Goal: Browse casually: Explore the website without a specific task or goal

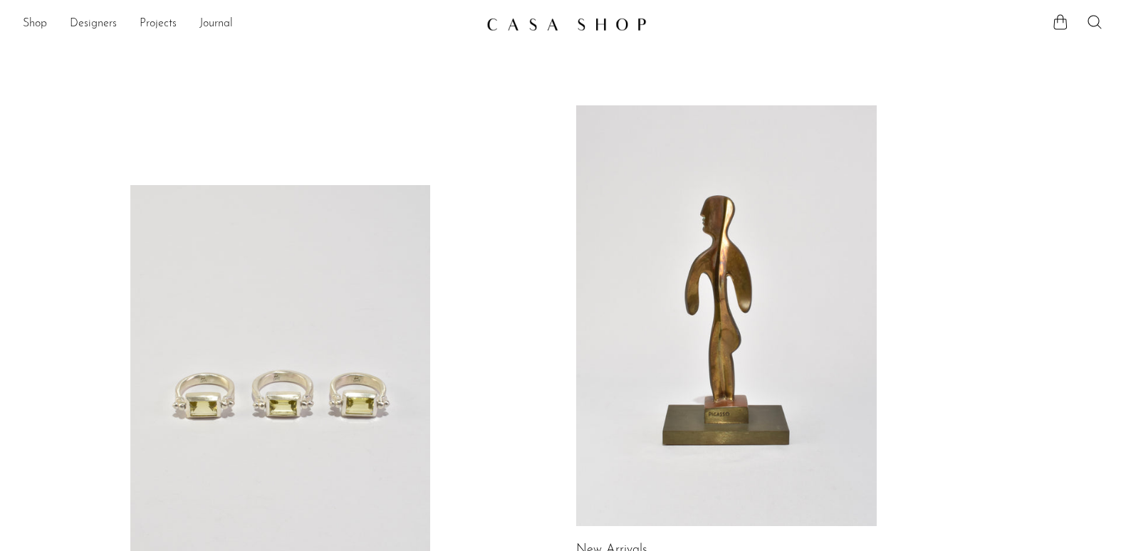
click at [46, 25] on link "Shop" at bounding box center [35, 24] width 24 height 19
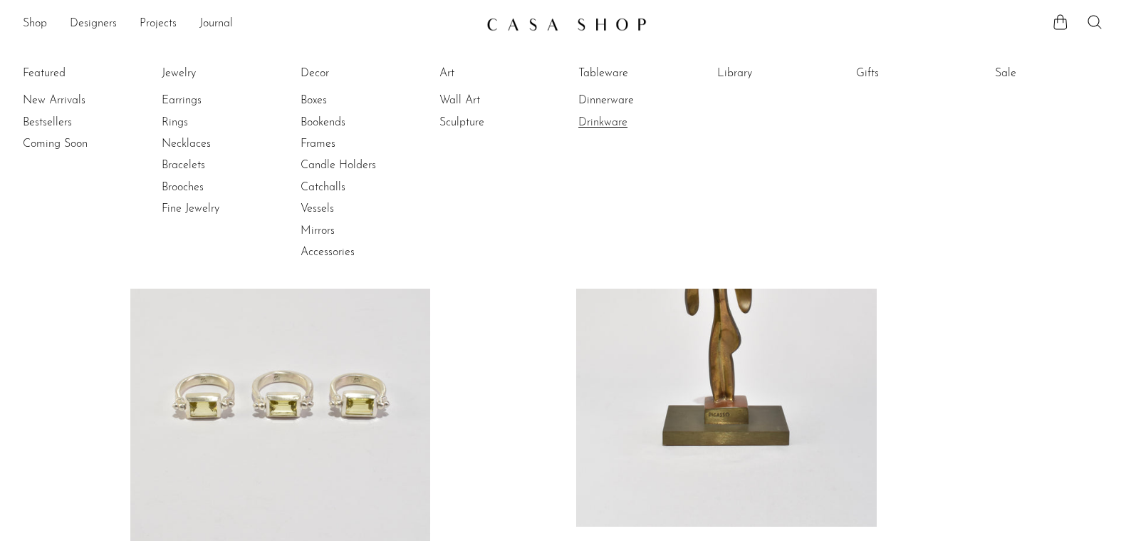
click at [613, 124] on link "Drinkware" at bounding box center [631, 123] width 107 height 16
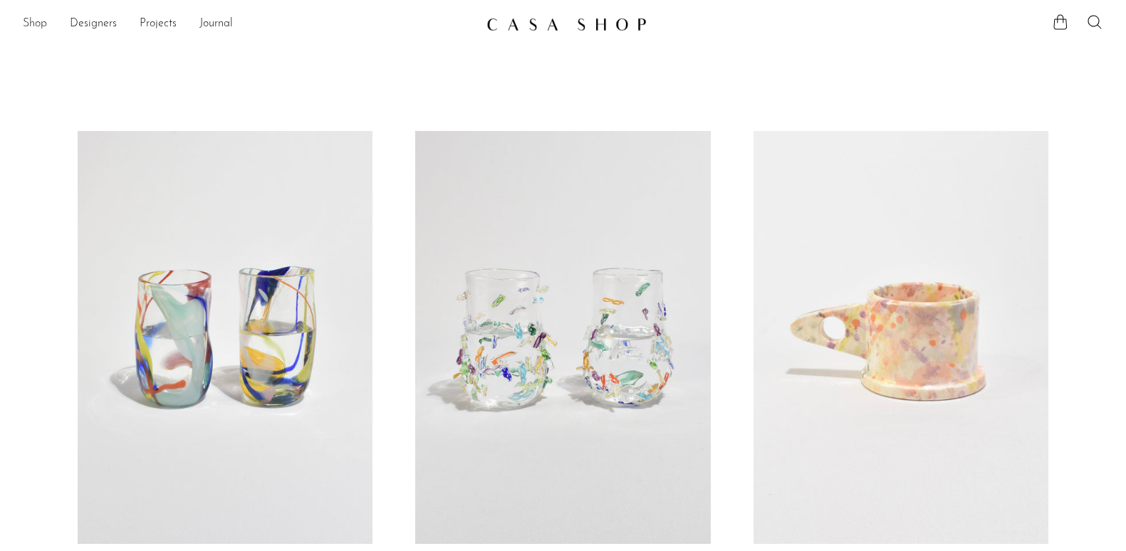
click at [29, 17] on link "Shop" at bounding box center [35, 24] width 24 height 19
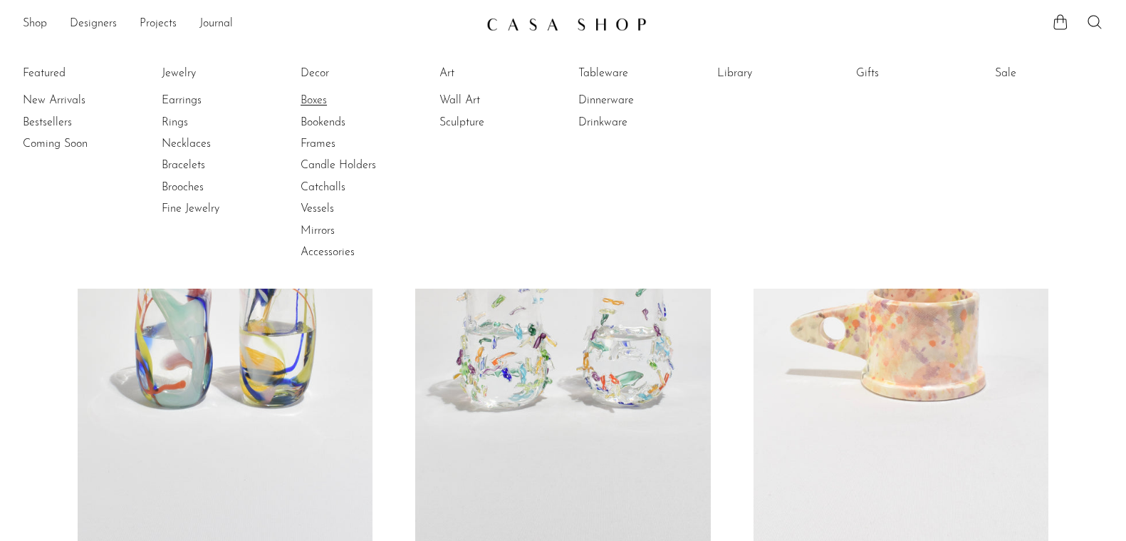
click at [326, 103] on link "Boxes" at bounding box center [354, 101] width 107 height 16
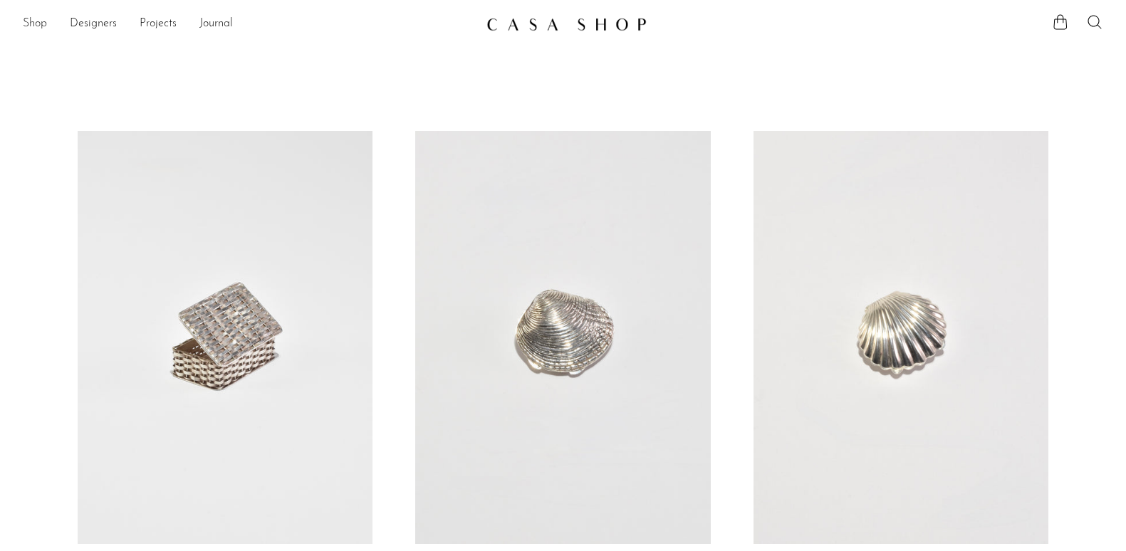
click at [41, 24] on link "Shop" at bounding box center [35, 24] width 24 height 19
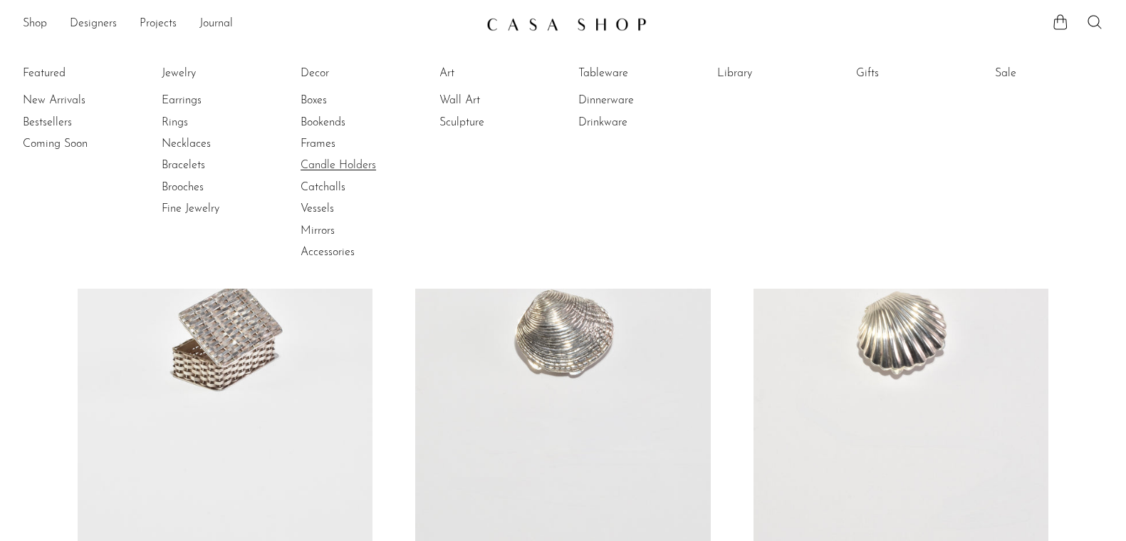
click at [348, 168] on link "Candle Holders" at bounding box center [354, 165] width 107 height 16
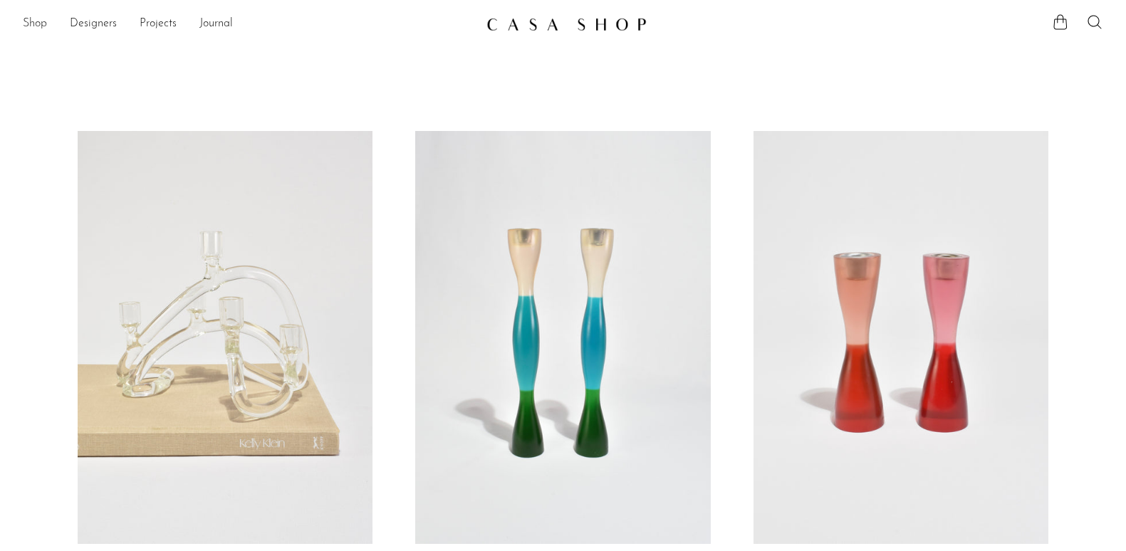
click at [35, 21] on link "Shop" at bounding box center [35, 24] width 24 height 19
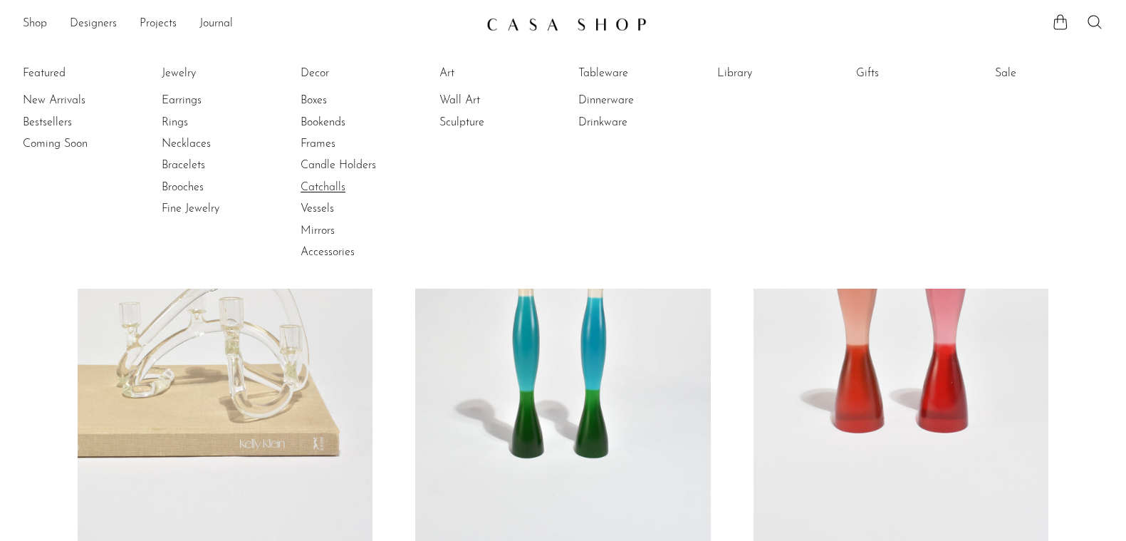
click at [331, 187] on link "Catchalls" at bounding box center [354, 187] width 107 height 16
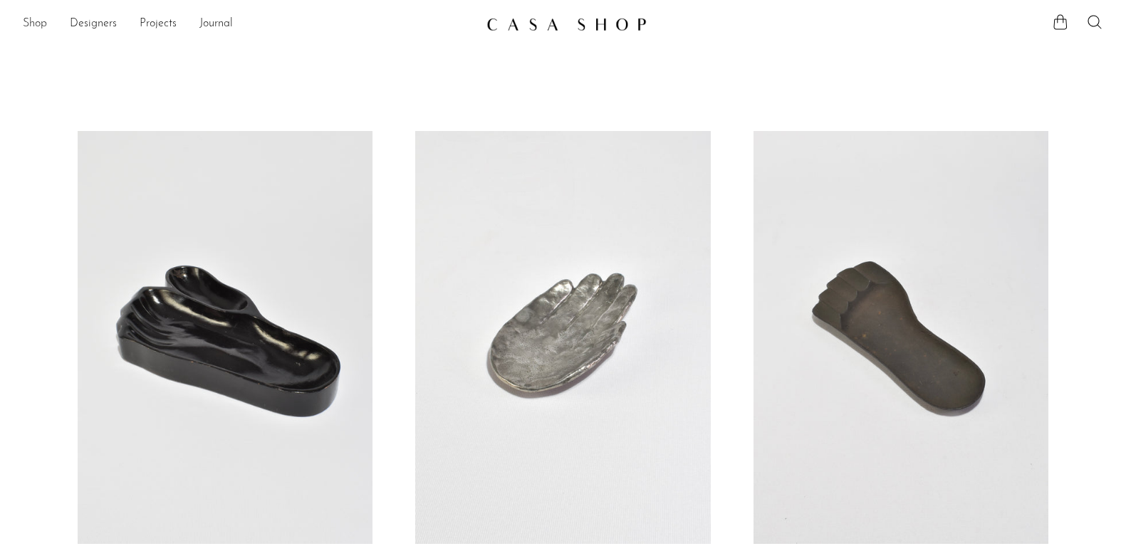
click at [38, 24] on link "Shop" at bounding box center [35, 24] width 24 height 19
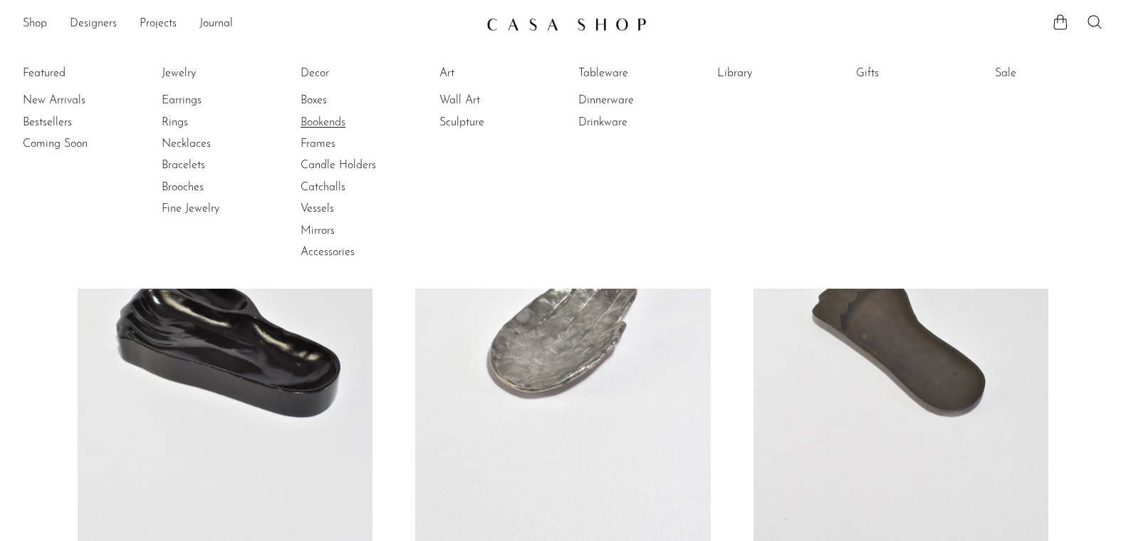
click at [337, 123] on link "Bookends" at bounding box center [354, 123] width 107 height 16
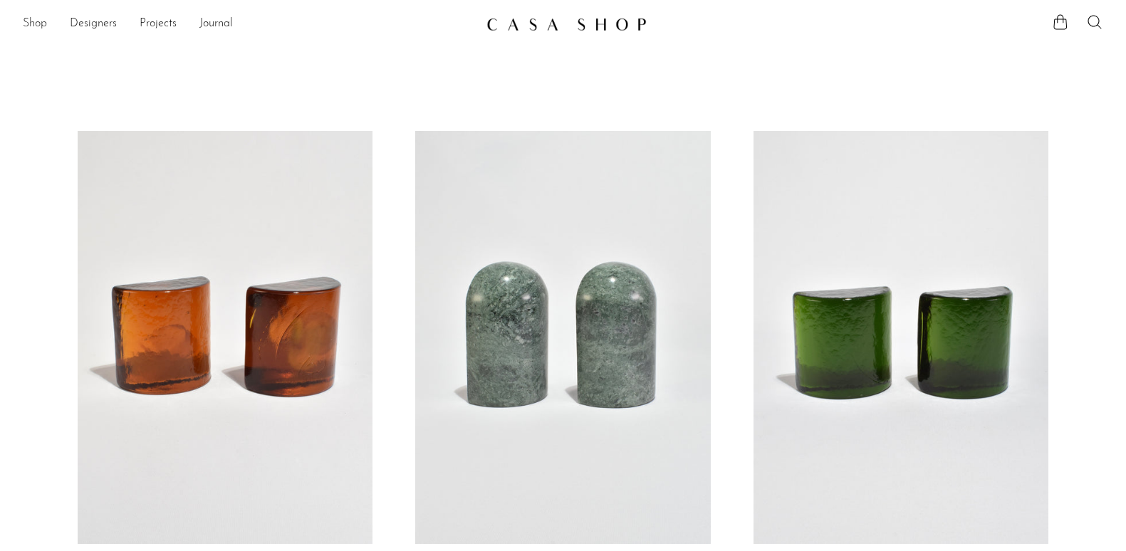
click at [38, 16] on link "Shop" at bounding box center [35, 24] width 24 height 19
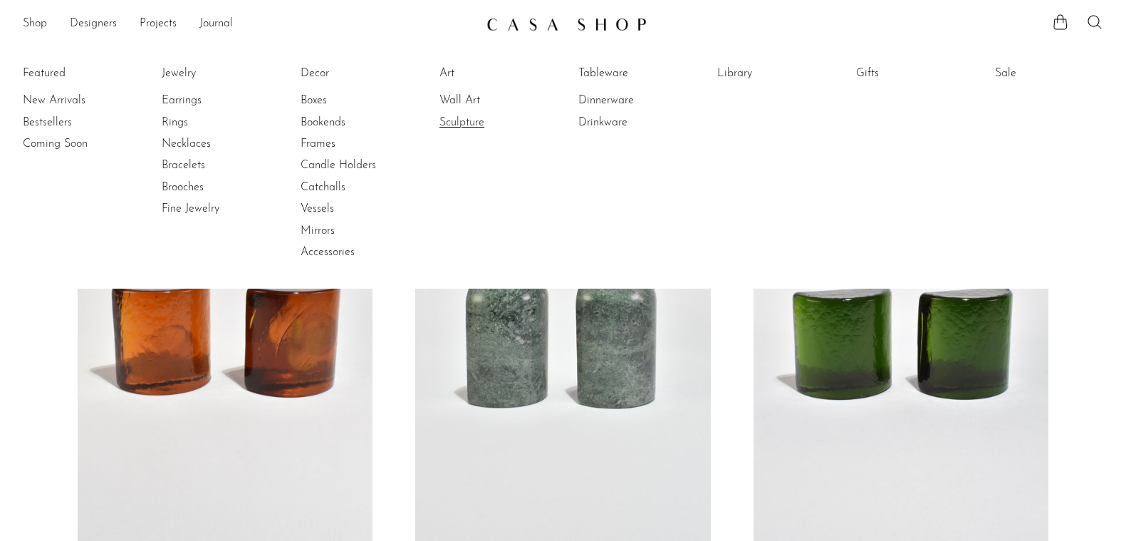
click at [483, 120] on link "Sculpture" at bounding box center [492, 123] width 107 height 16
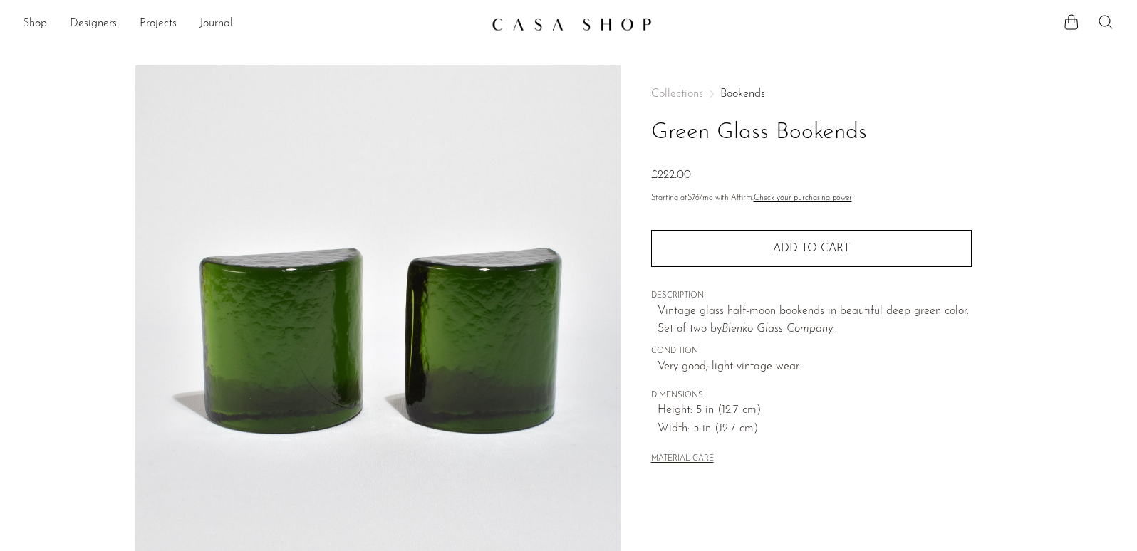
click at [201, 50] on main "Green Glass Bookends £222.00" at bounding box center [568, 412] width 1137 height 750
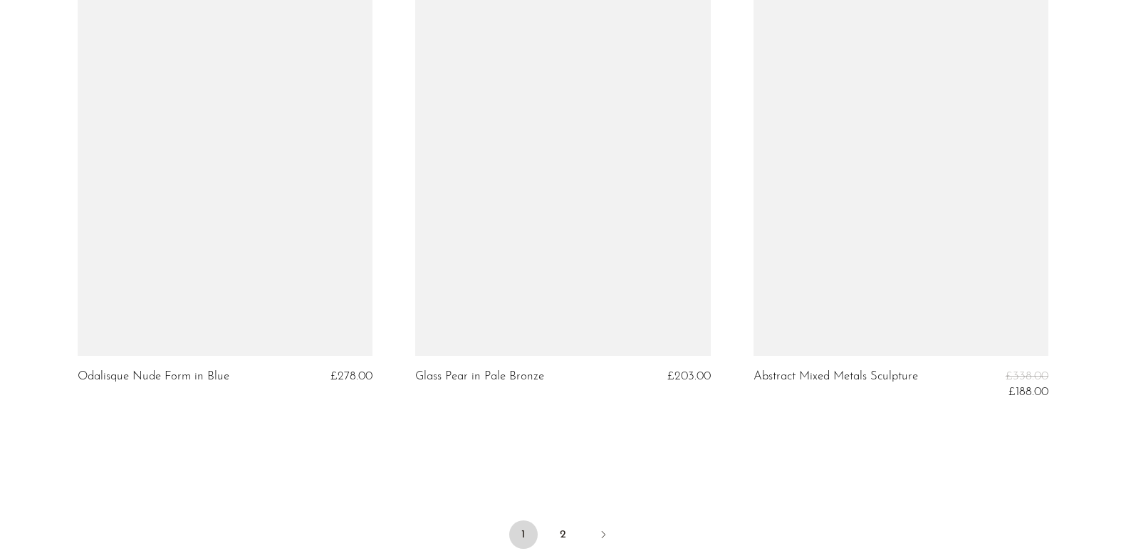
scroll to position [5688, 0]
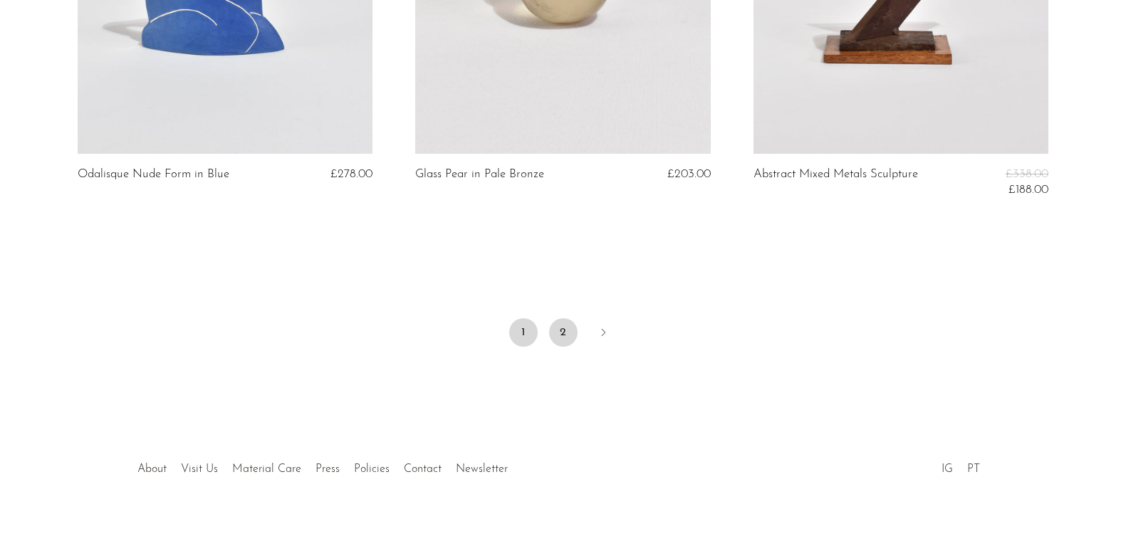
click at [564, 322] on link "2" at bounding box center [563, 332] width 28 height 28
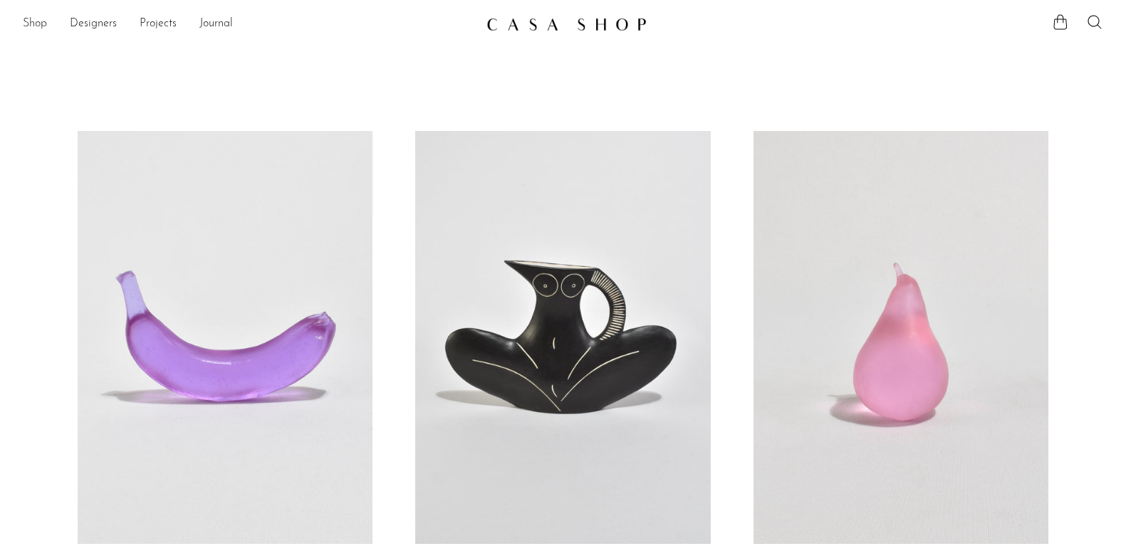
click at [33, 25] on link "Shop" at bounding box center [35, 24] width 24 height 19
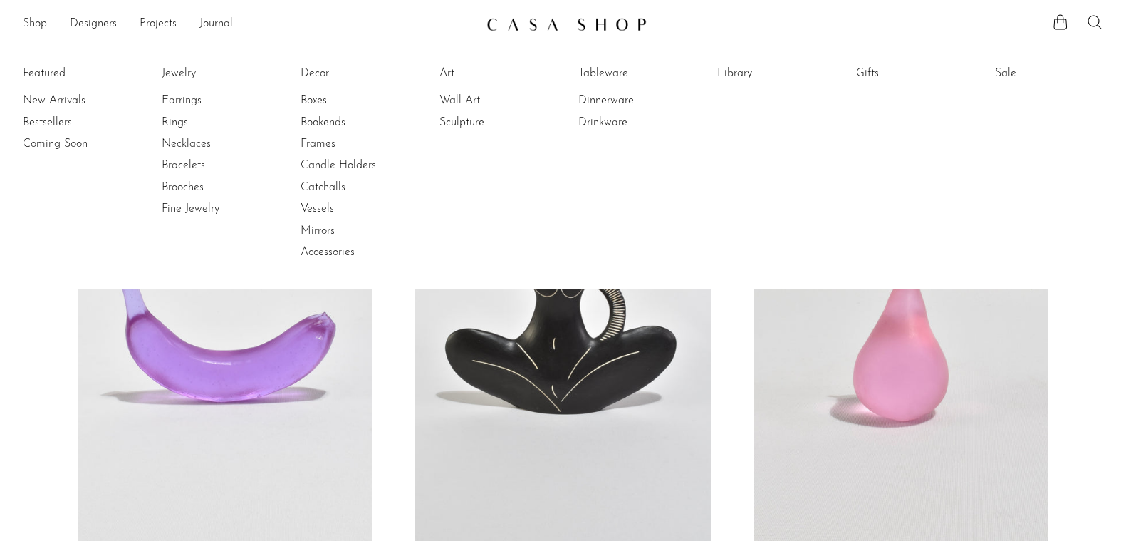
click at [477, 99] on link "Wall Art" at bounding box center [492, 101] width 107 height 16
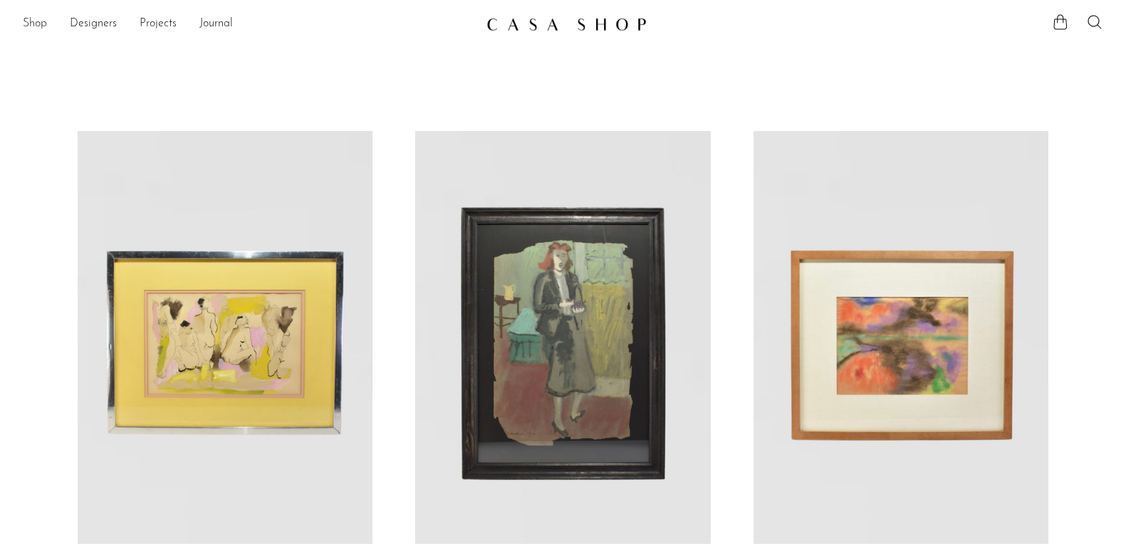
click at [31, 27] on link "Shop" at bounding box center [35, 24] width 24 height 19
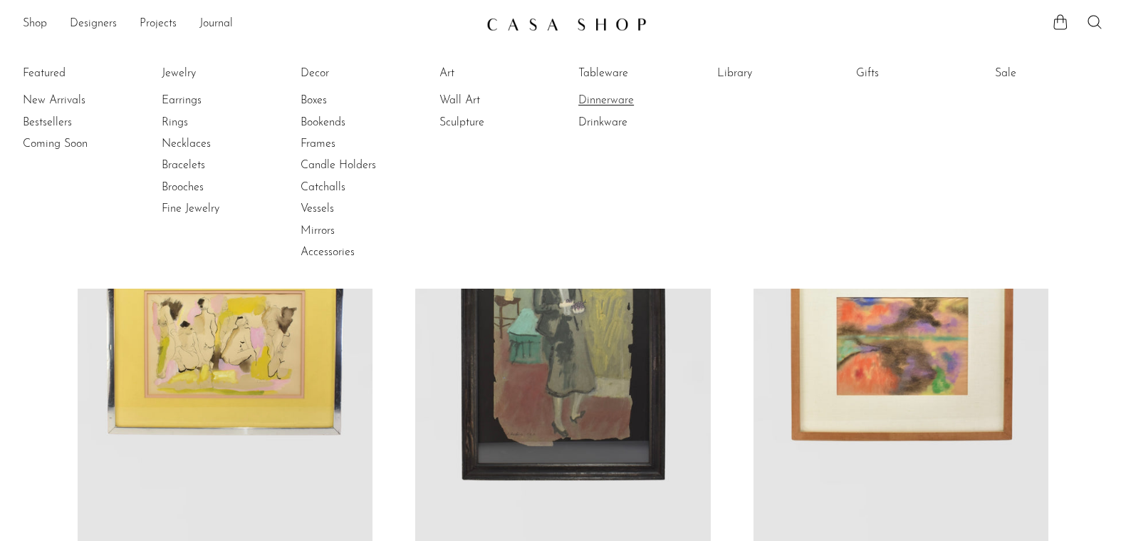
click at [612, 105] on link "Dinnerware" at bounding box center [631, 101] width 107 height 16
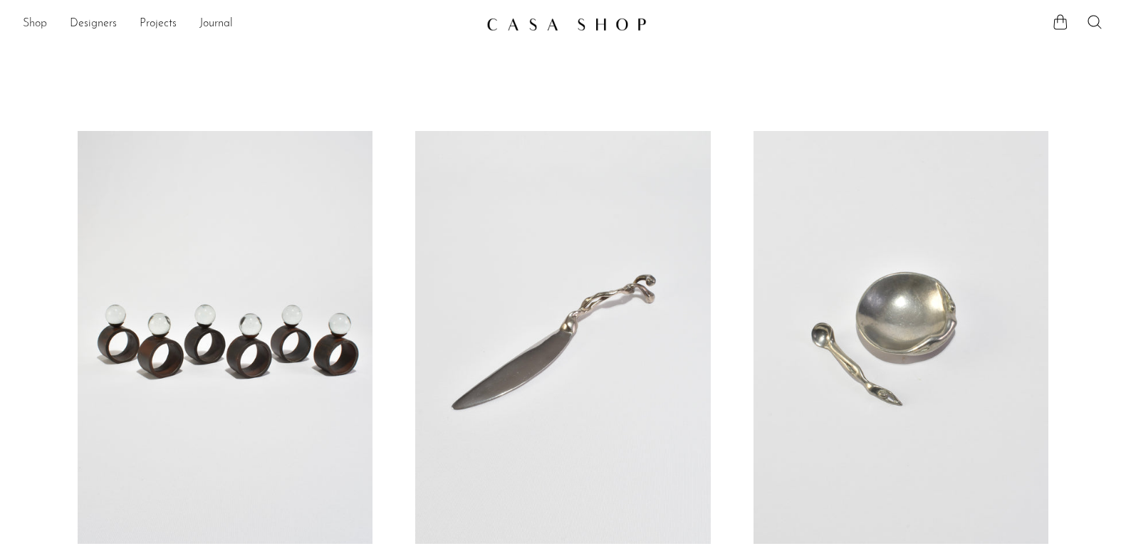
click at [42, 26] on link "Shop" at bounding box center [35, 24] width 24 height 19
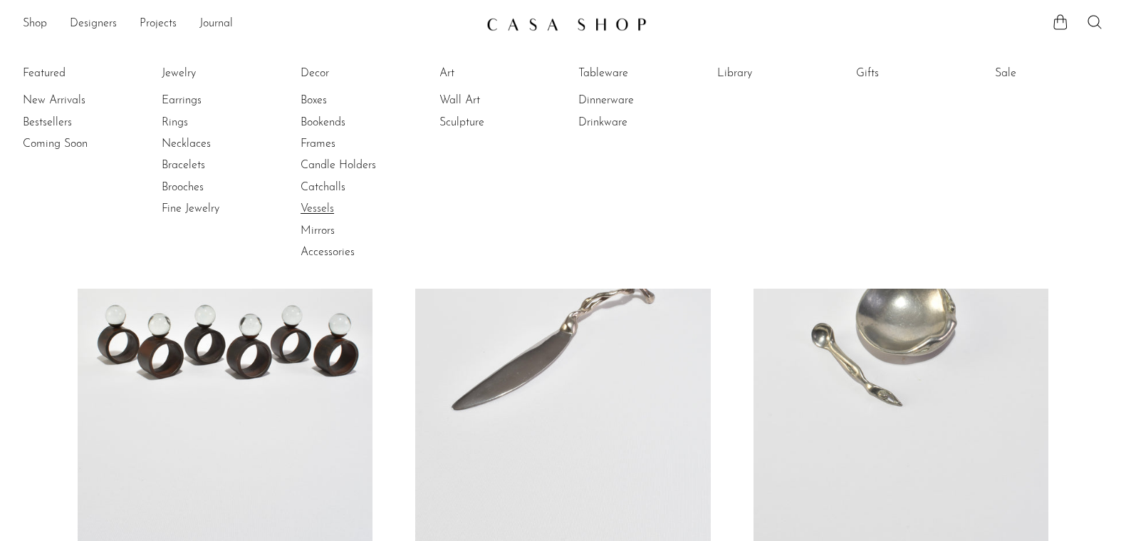
click at [326, 214] on link "Vessels" at bounding box center [354, 209] width 107 height 16
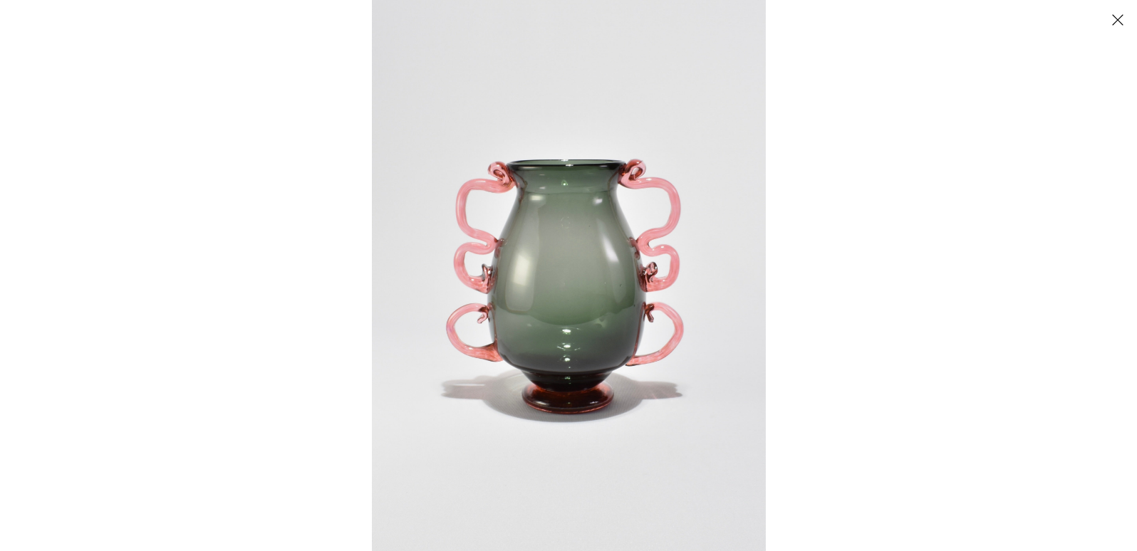
click at [1119, 22] on button "Close" at bounding box center [1117, 19] width 25 height 25
